Goal: Information Seeking & Learning: Check status

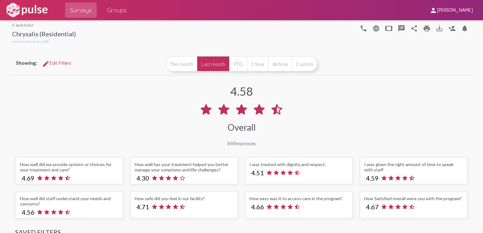
click at [20, 24] on link "arrow_back_ios back to list" at bounding box center [44, 25] width 64 height 5
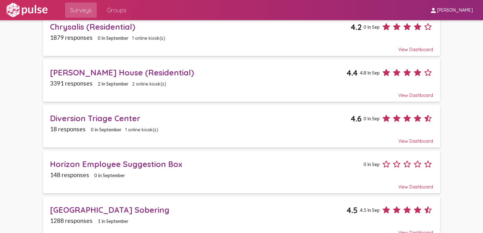
scroll to position [221, 0]
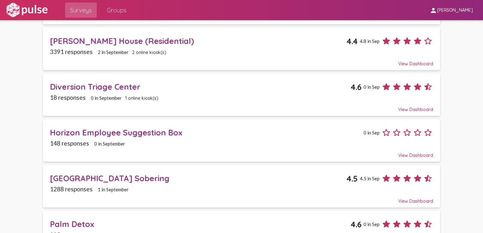
click at [115, 128] on div "Horizon Employee Suggestion Box" at bounding box center [206, 133] width 312 height 10
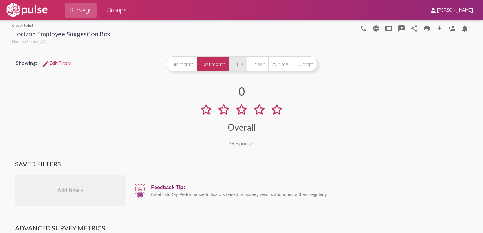
click at [235, 65] on button "YTD" at bounding box center [238, 63] width 18 height 15
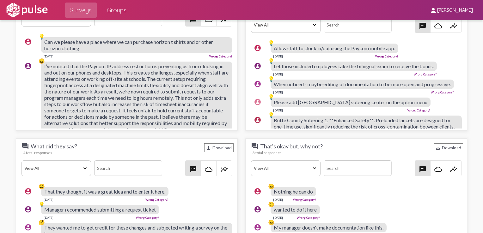
scroll to position [601, 0]
